Goal: Task Accomplishment & Management: Manage account settings

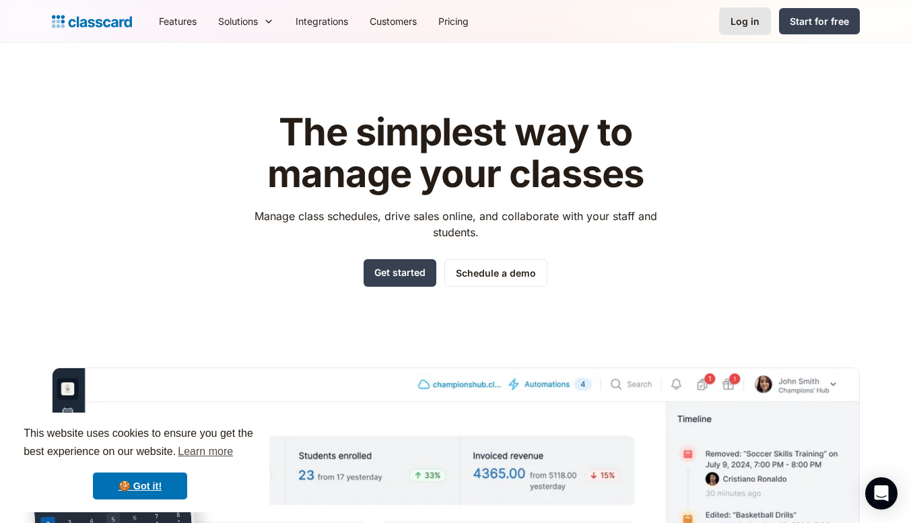
click at [728, 18] on link "Log in" at bounding box center [745, 21] width 52 height 28
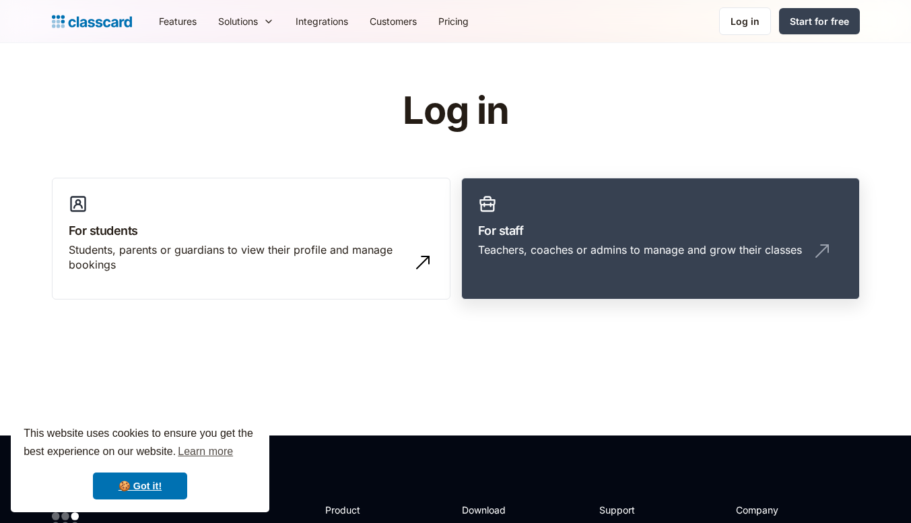
click at [740, 256] on div "Teachers, coaches or admins to manage and grow their classes" at bounding box center [640, 249] width 324 height 15
